Goal: Task Accomplishment & Management: Manage account settings

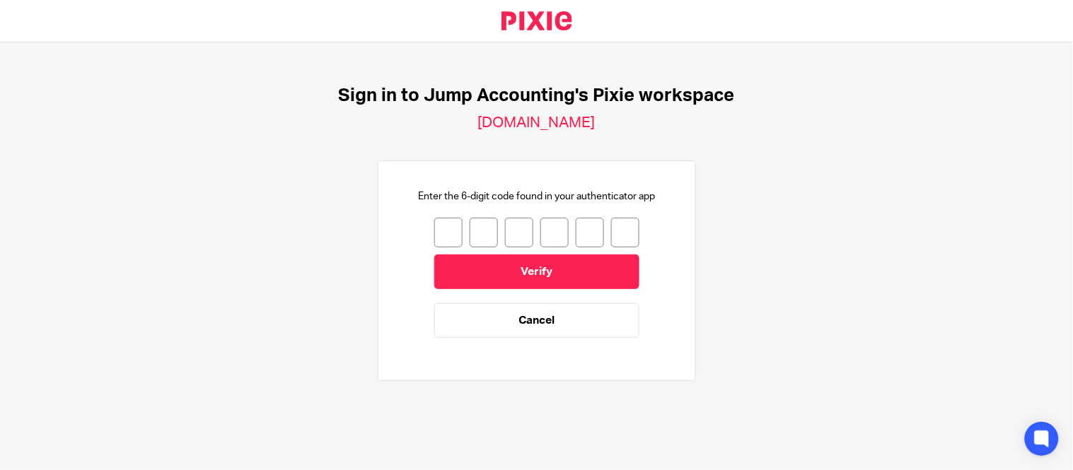
click at [439, 231] on input "number" at bounding box center [448, 233] width 28 height 30
type input "0"
type input "7"
type input "5"
type input "9"
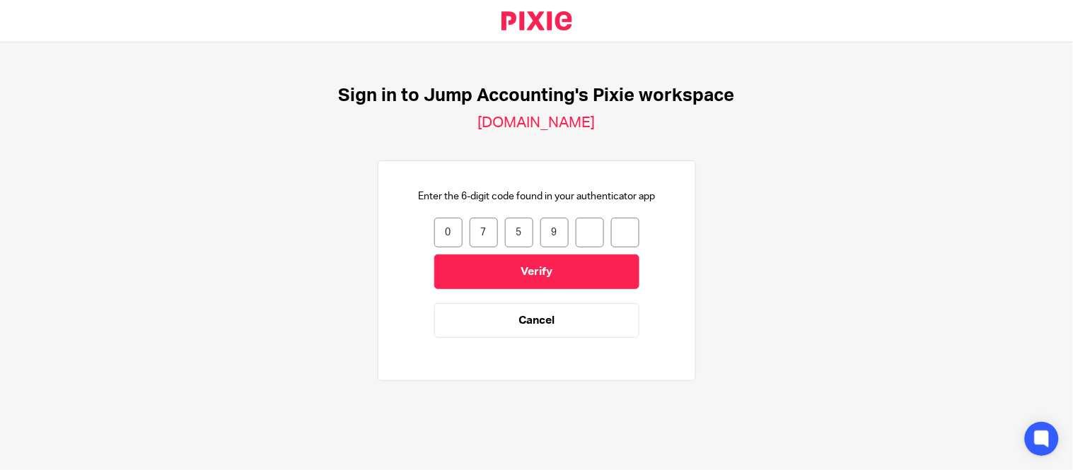
type input "8"
type input "0"
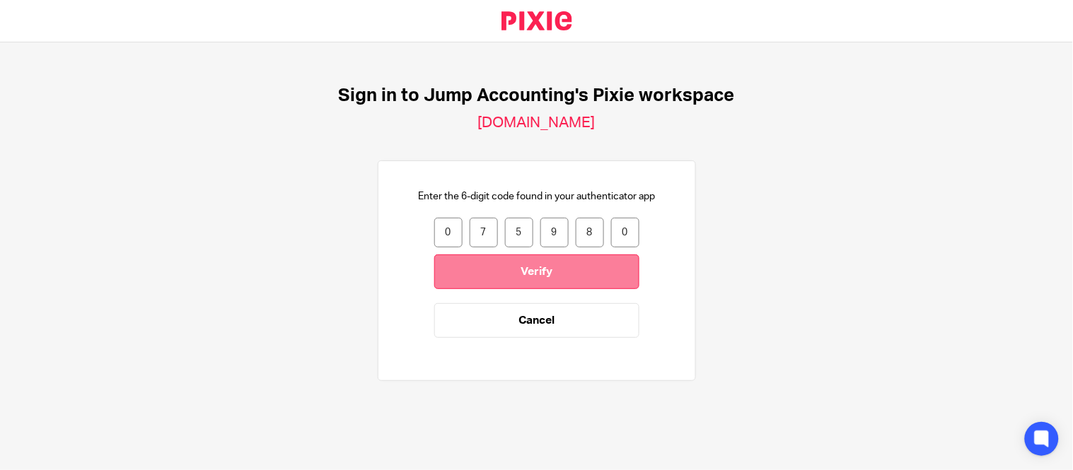
click at [475, 260] on input "Verify" at bounding box center [536, 272] width 205 height 35
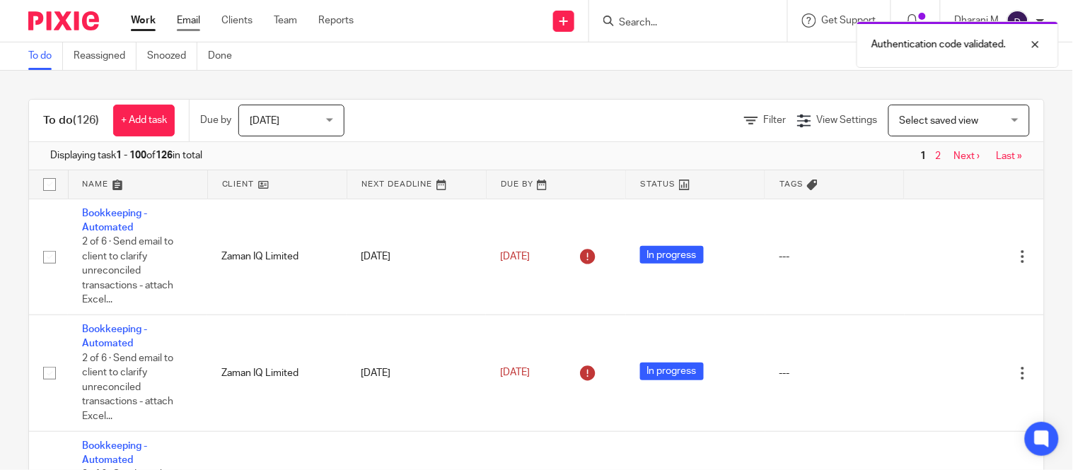
click at [190, 24] on link "Email" at bounding box center [188, 20] width 23 height 14
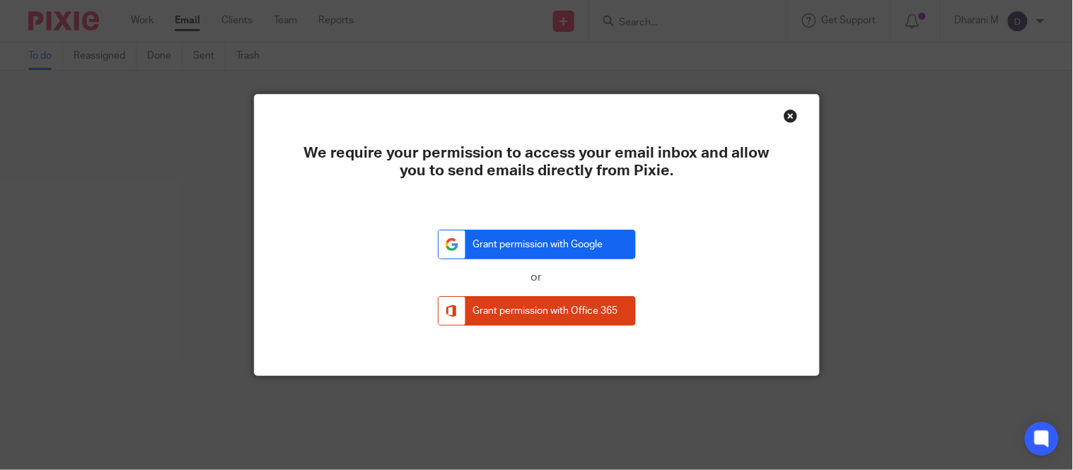
click at [553, 246] on link "Grant permission with Google" at bounding box center [537, 245] width 198 height 30
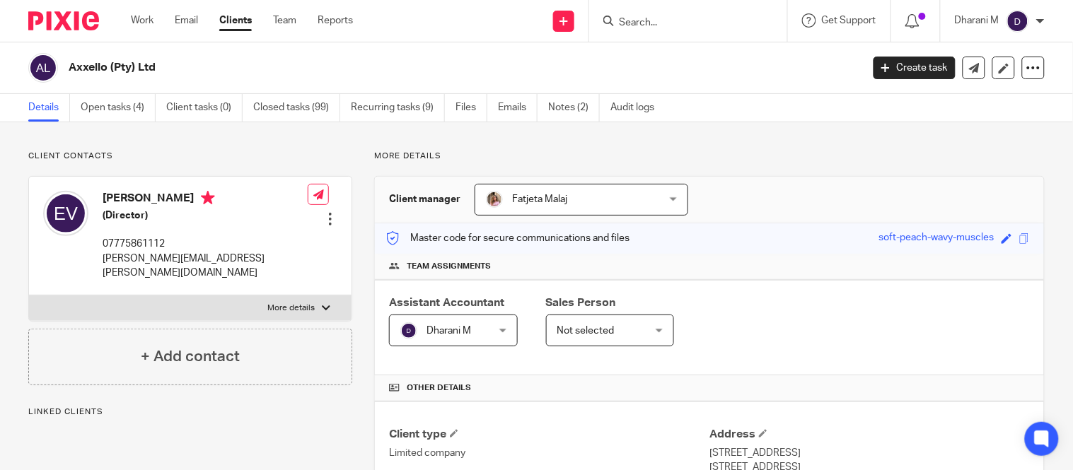
click at [1014, 23] on img at bounding box center [1018, 21] width 23 height 23
click at [1002, 76] on span "Email integration" at bounding box center [1001, 76] width 74 height 10
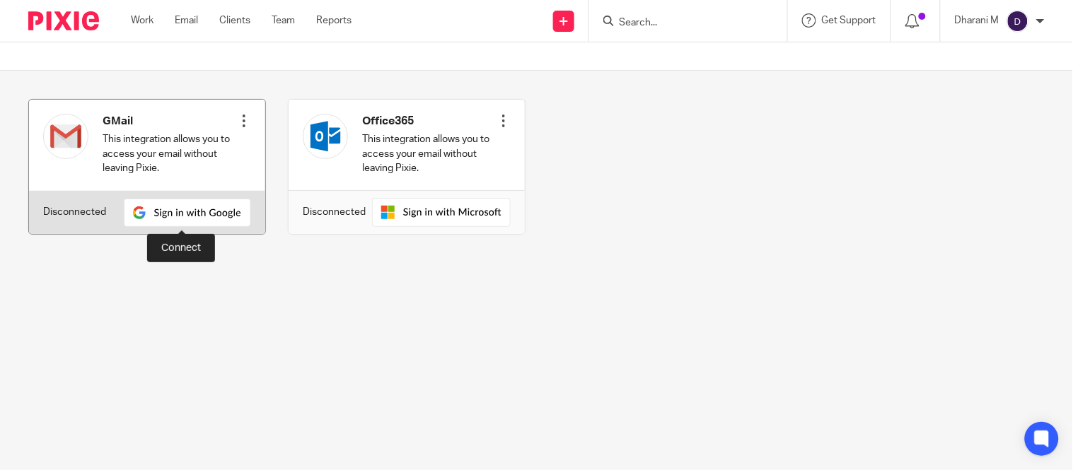
click at [175, 215] on img at bounding box center [187, 213] width 127 height 28
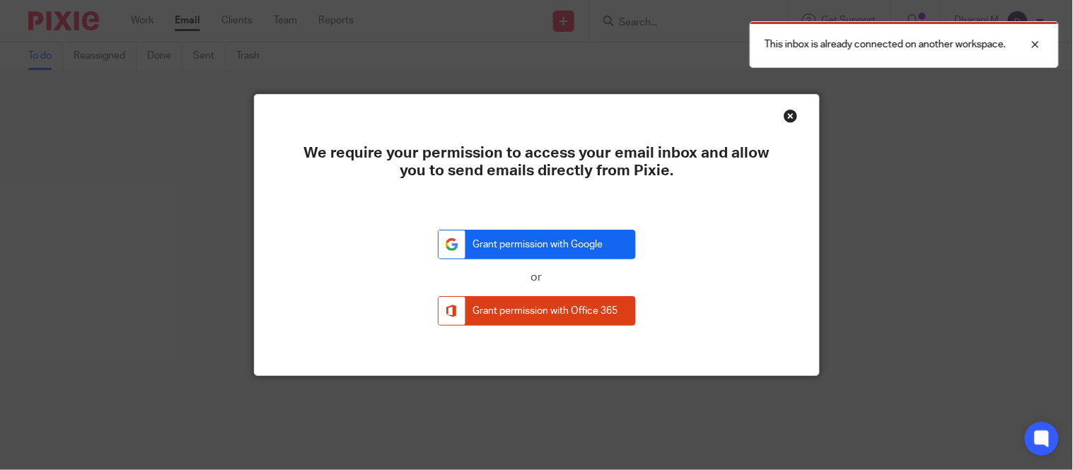
click at [518, 236] on link "Grant permission with Google" at bounding box center [537, 245] width 198 height 30
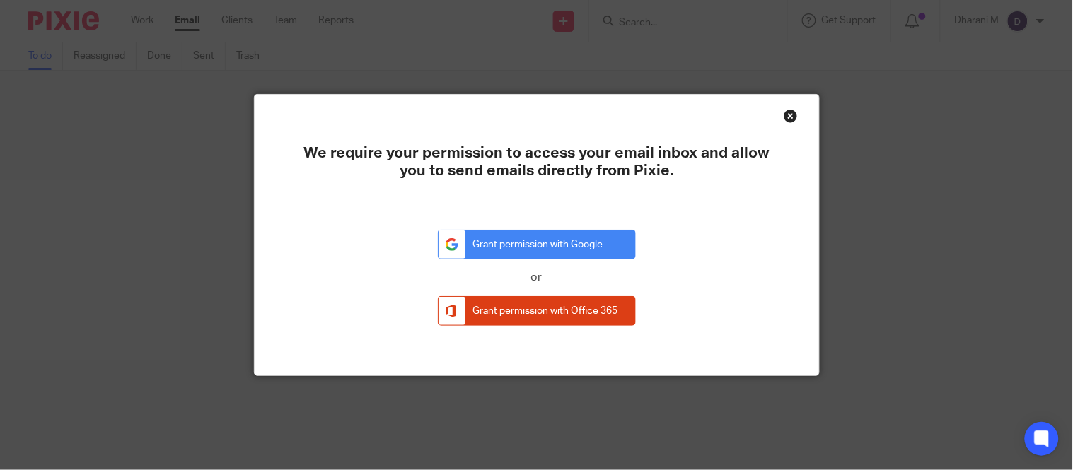
click at [788, 117] on div "Close this dialog window" at bounding box center [791, 116] width 14 height 14
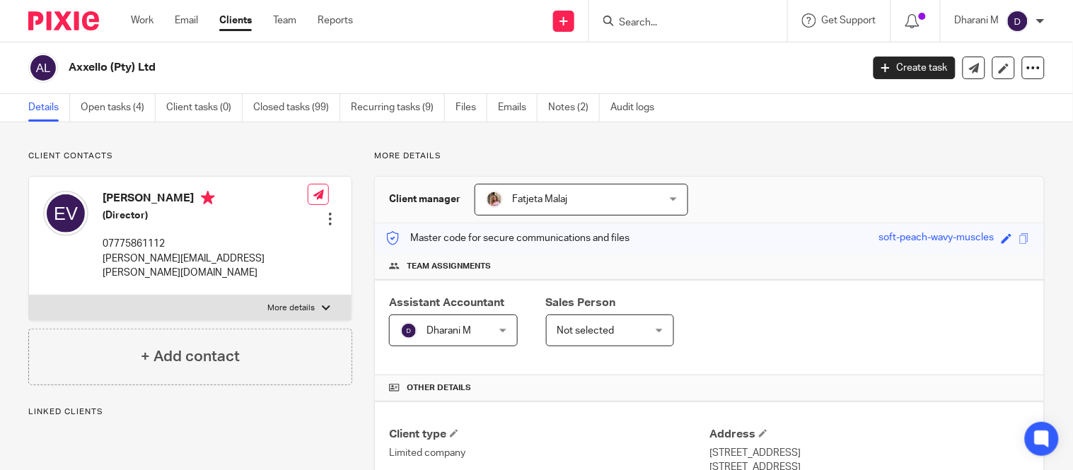
click at [1035, 24] on div "Dharani M" at bounding box center [1000, 21] width 90 height 23
click at [993, 76] on span "Email integration" at bounding box center [1001, 76] width 74 height 10
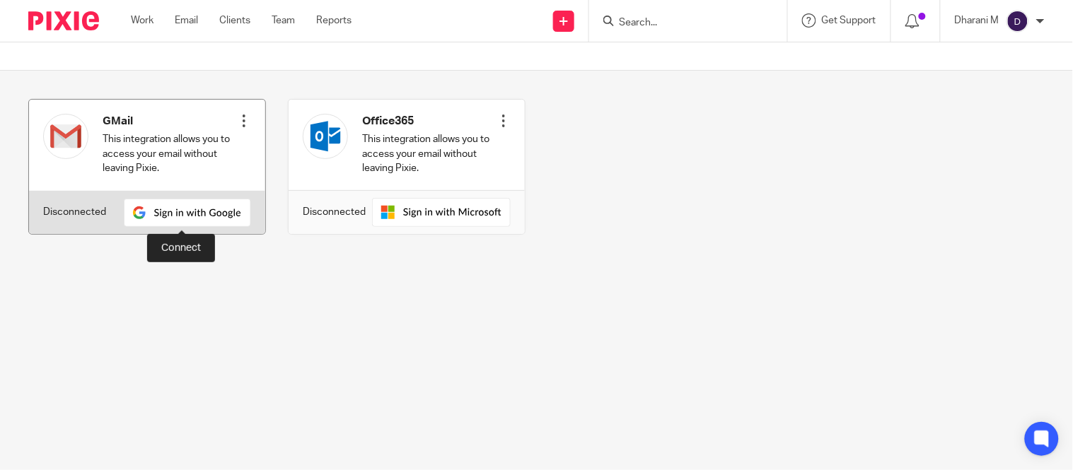
click at [146, 207] on img at bounding box center [187, 213] width 127 height 28
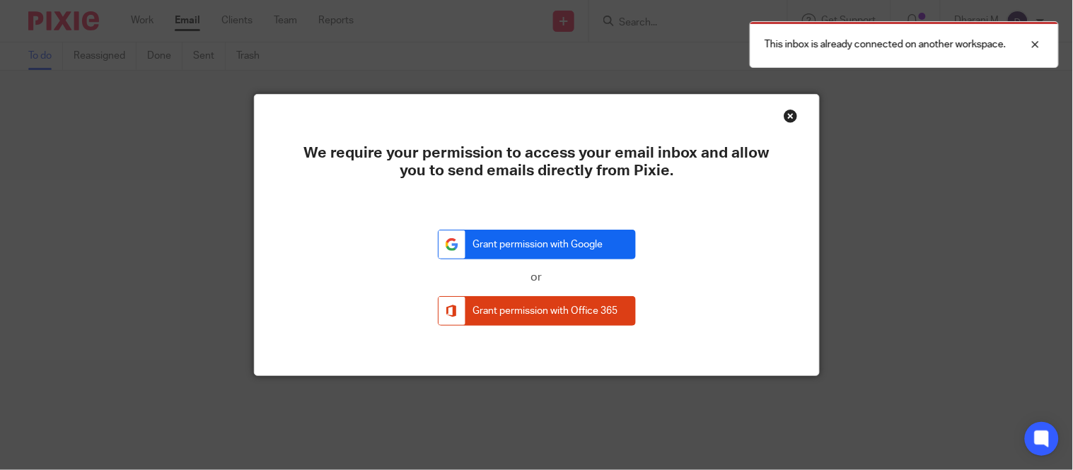
click at [581, 236] on link "Grant permission with Google" at bounding box center [537, 245] width 198 height 30
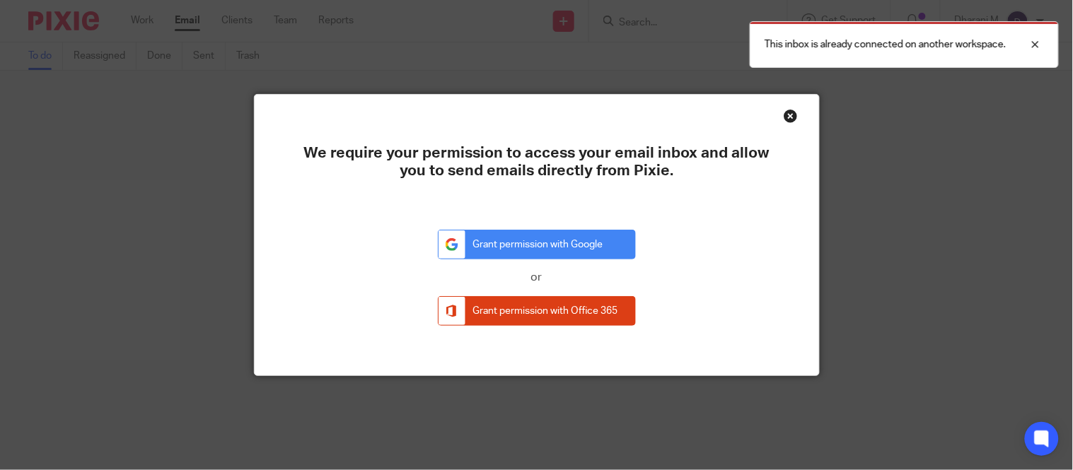
click at [787, 112] on div "Close this dialog window" at bounding box center [791, 116] width 14 height 14
